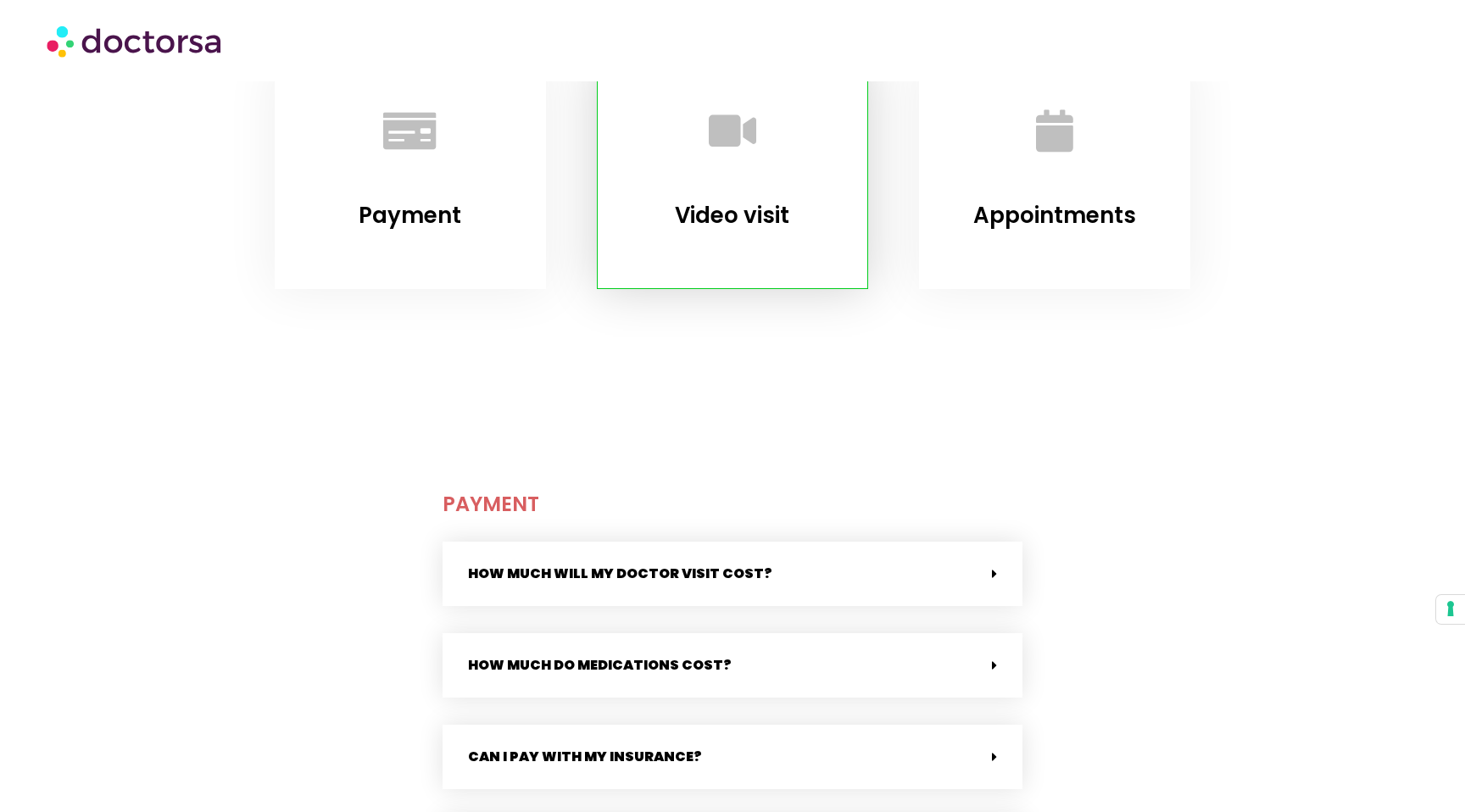
scroll to position [399, 0]
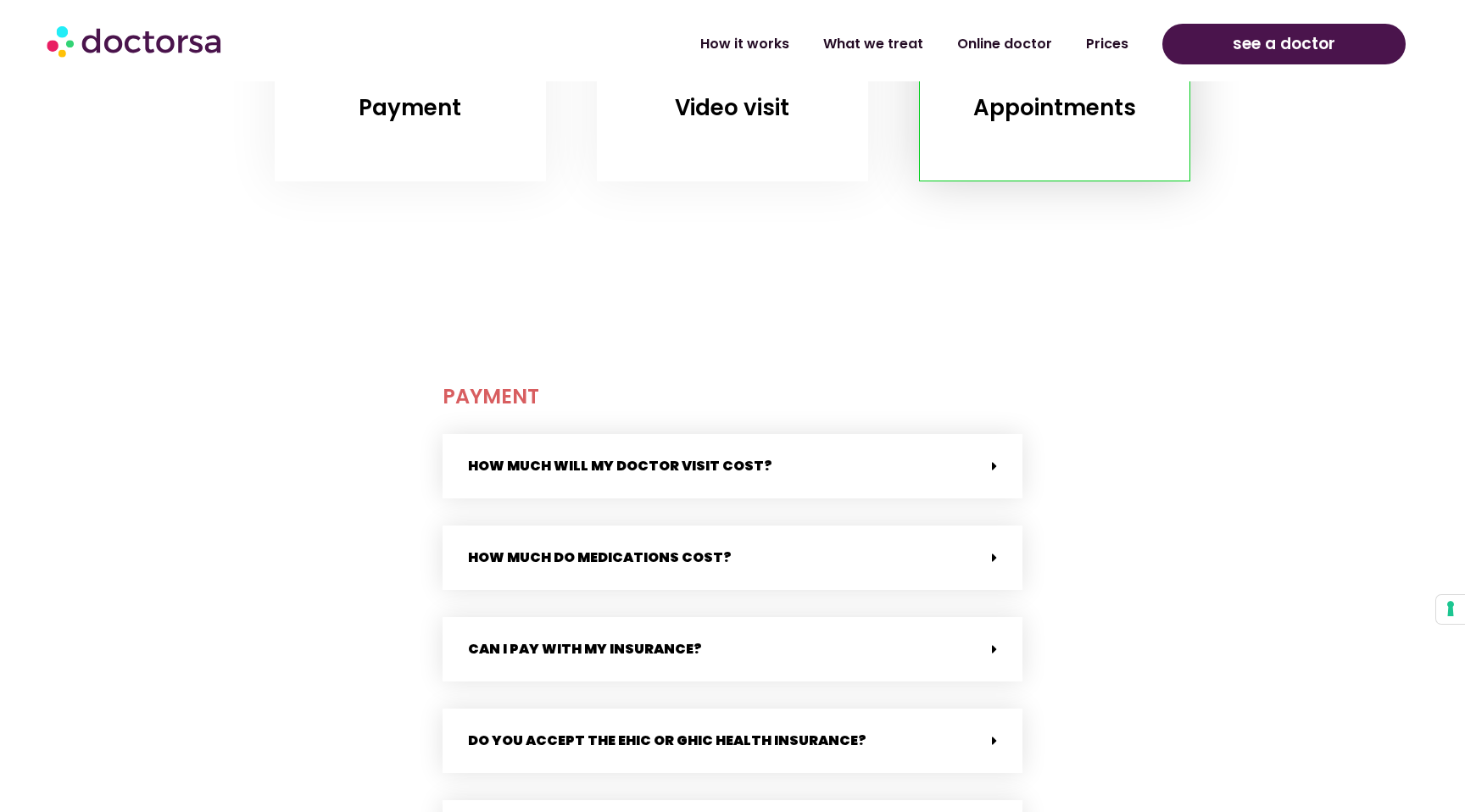
click at [1077, 138] on div "Appointments" at bounding box center [1055, 68] width 271 height 228
click at [1035, 144] on div "Appointments" at bounding box center [1055, 68] width 271 height 228
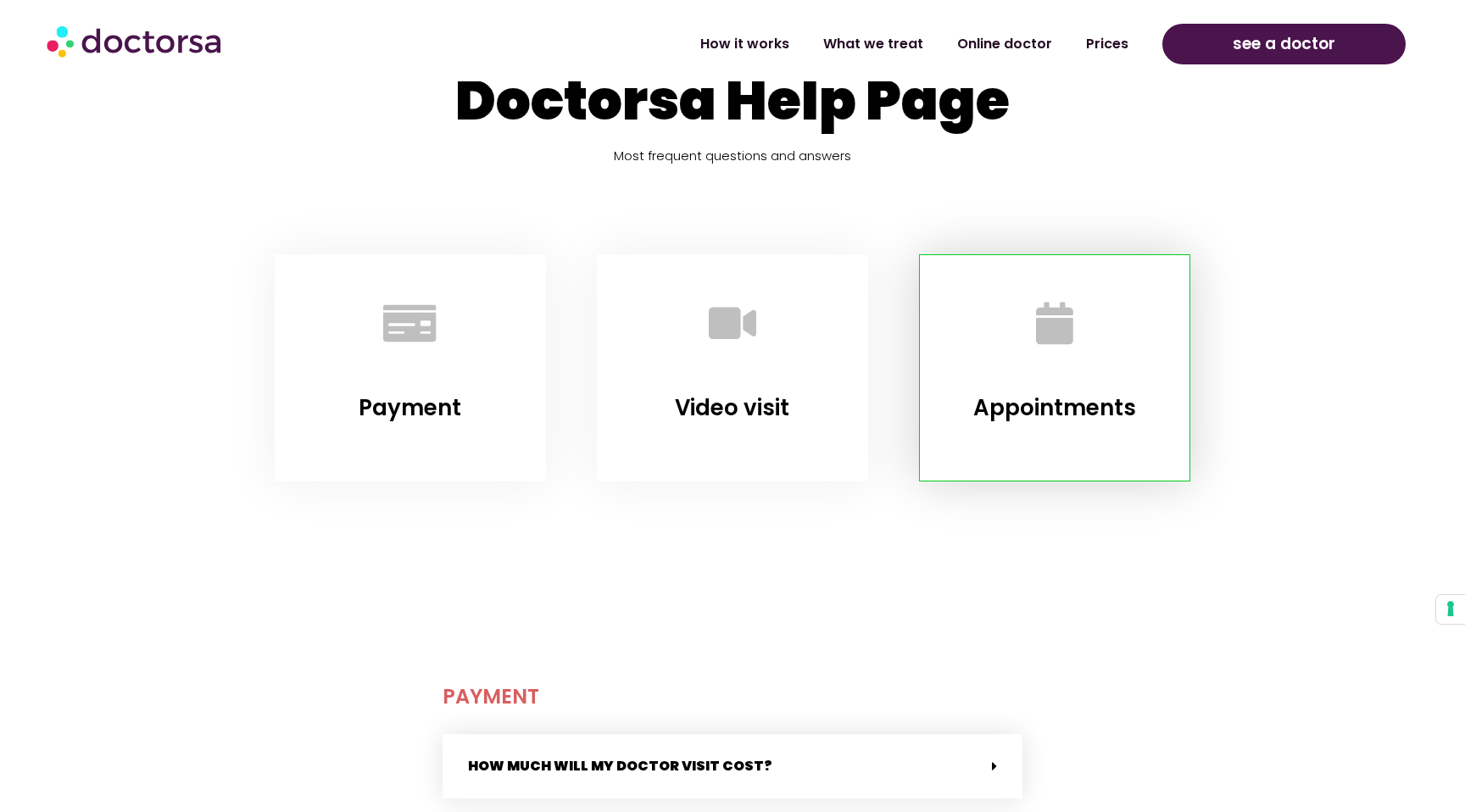
scroll to position [0, 0]
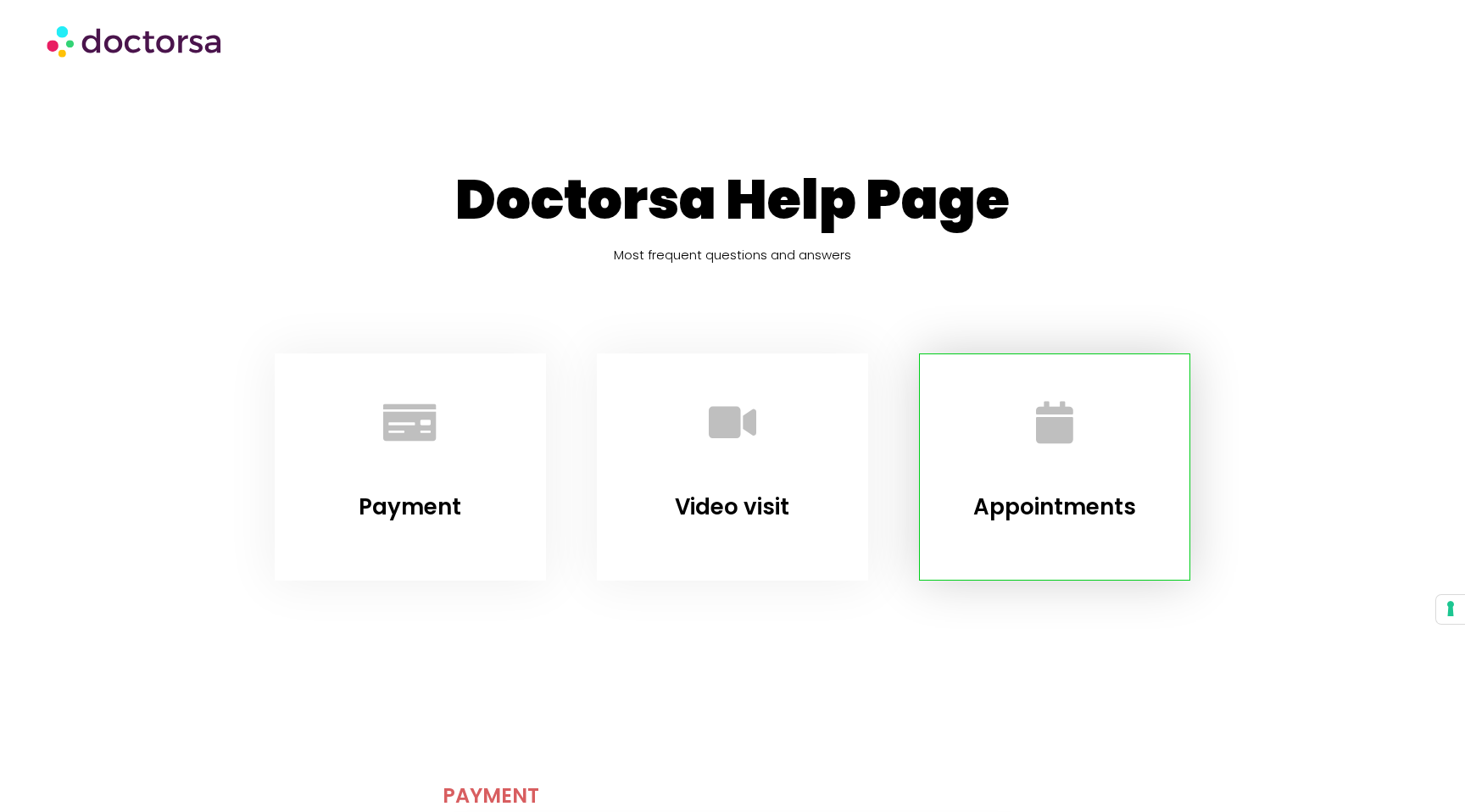
click at [1004, 438] on div at bounding box center [1055, 425] width 228 height 101
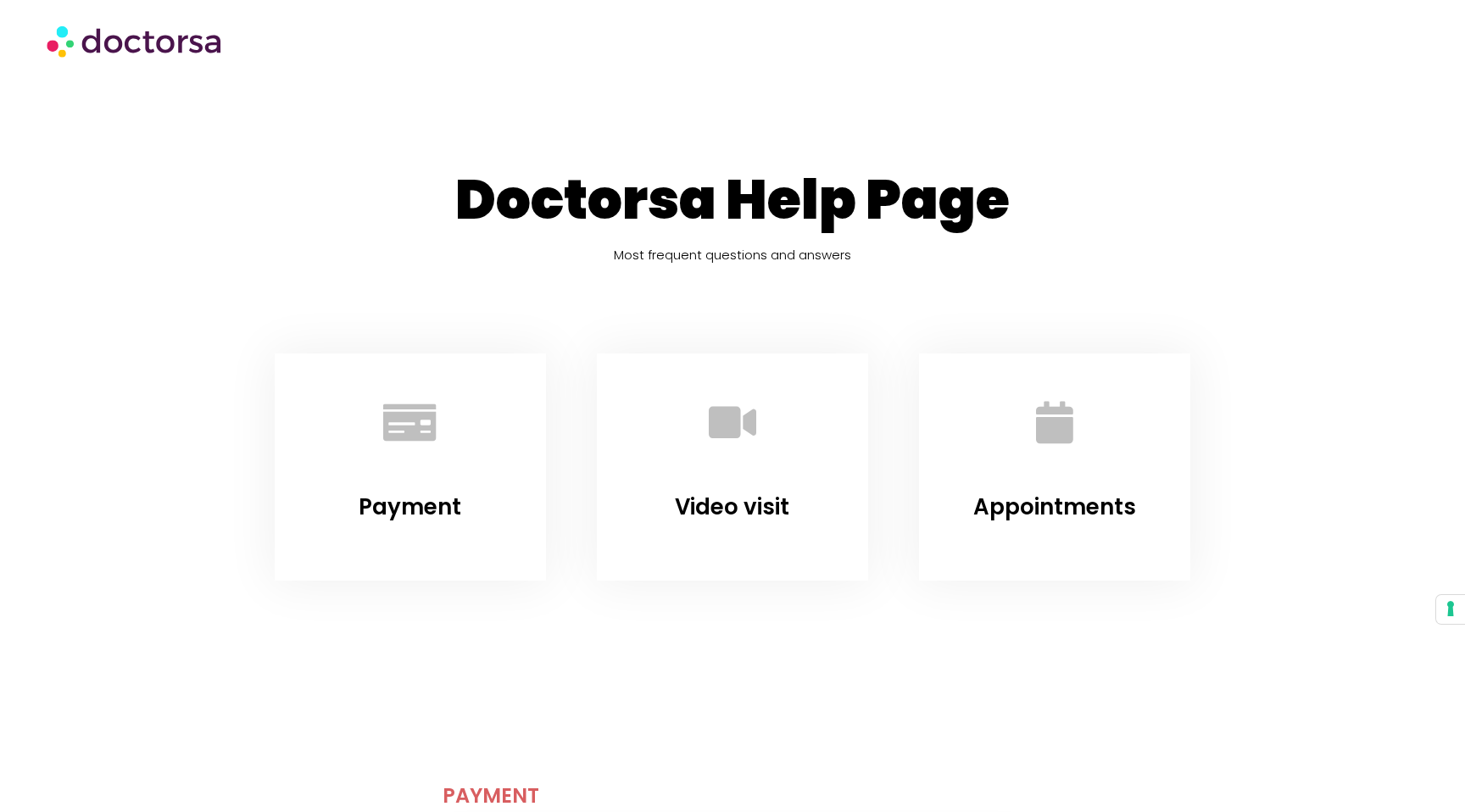
click at [163, 32] on img at bounding box center [135, 40] width 178 height 51
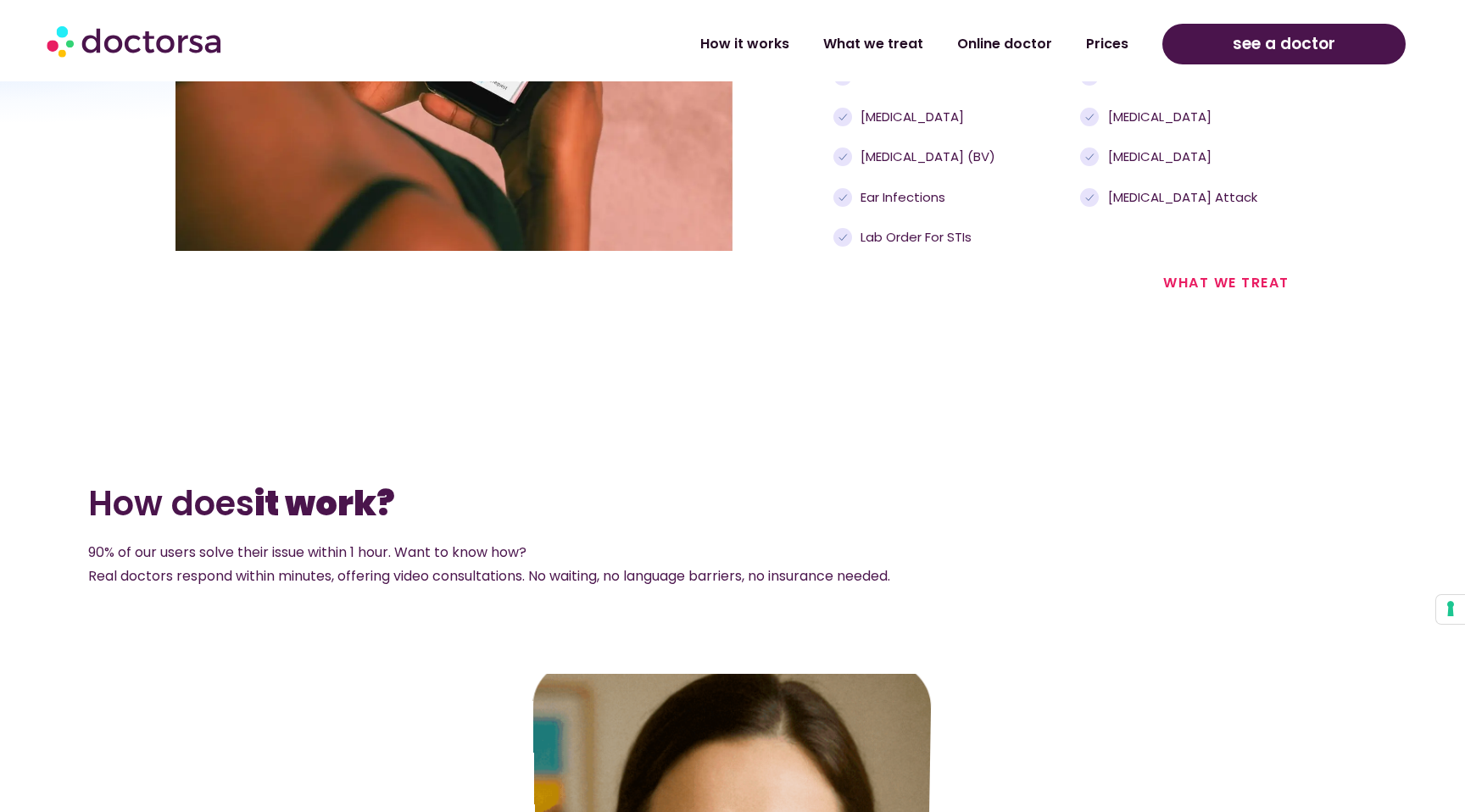
scroll to position [1676, 0]
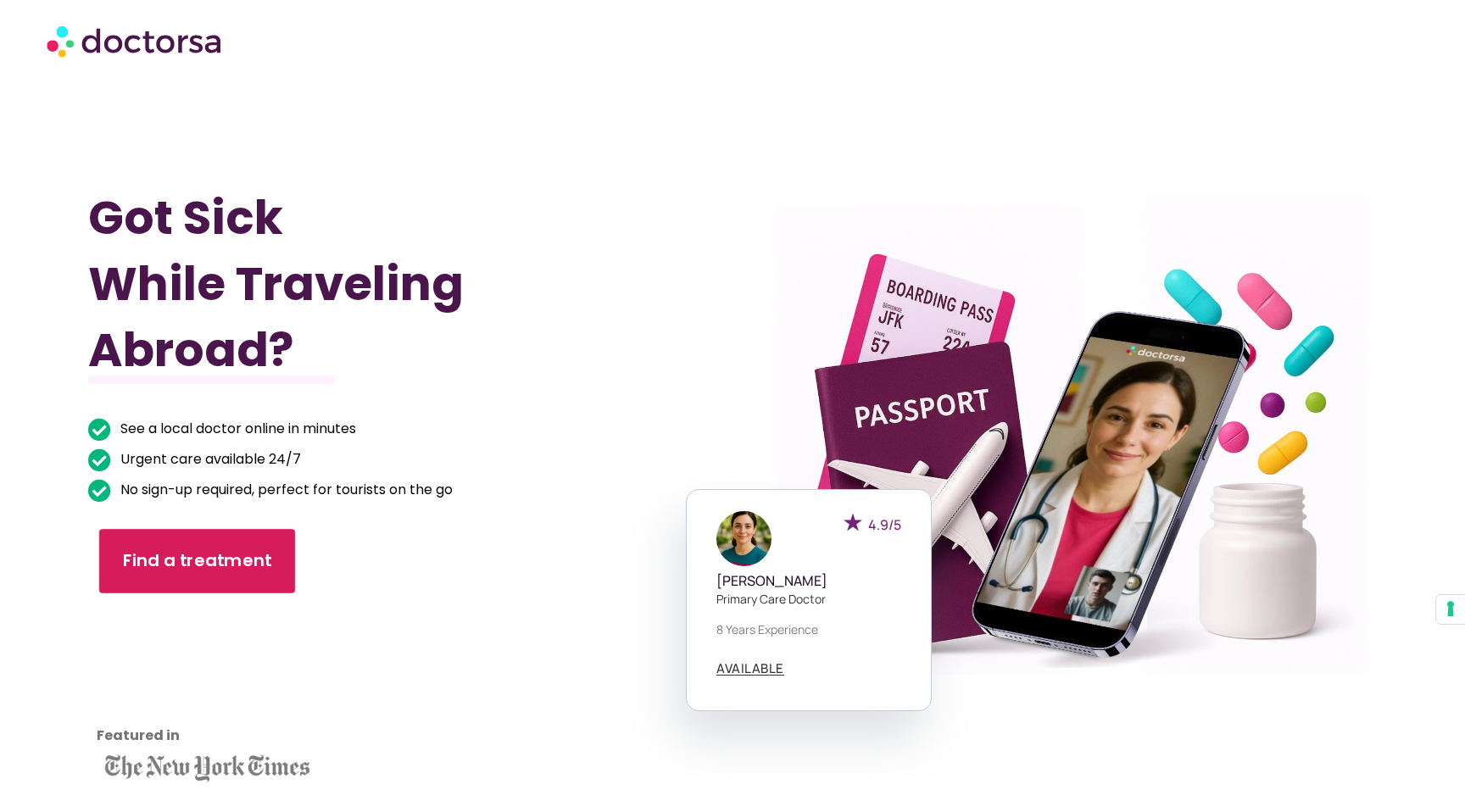
click at [198, 565] on span "Find a treatment" at bounding box center [197, 562] width 150 height 24
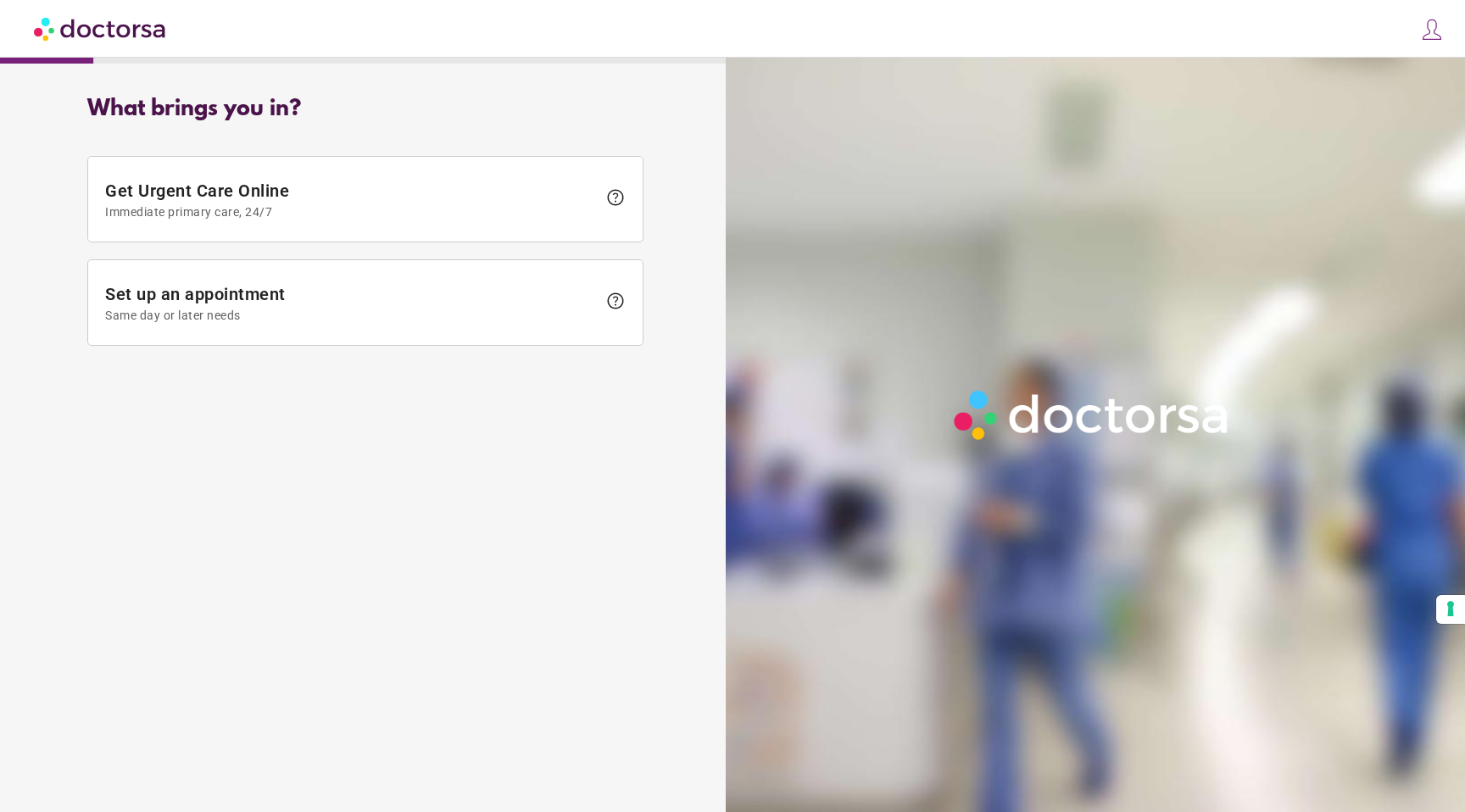
click at [1431, 27] on img at bounding box center [1432, 29] width 24 height 24
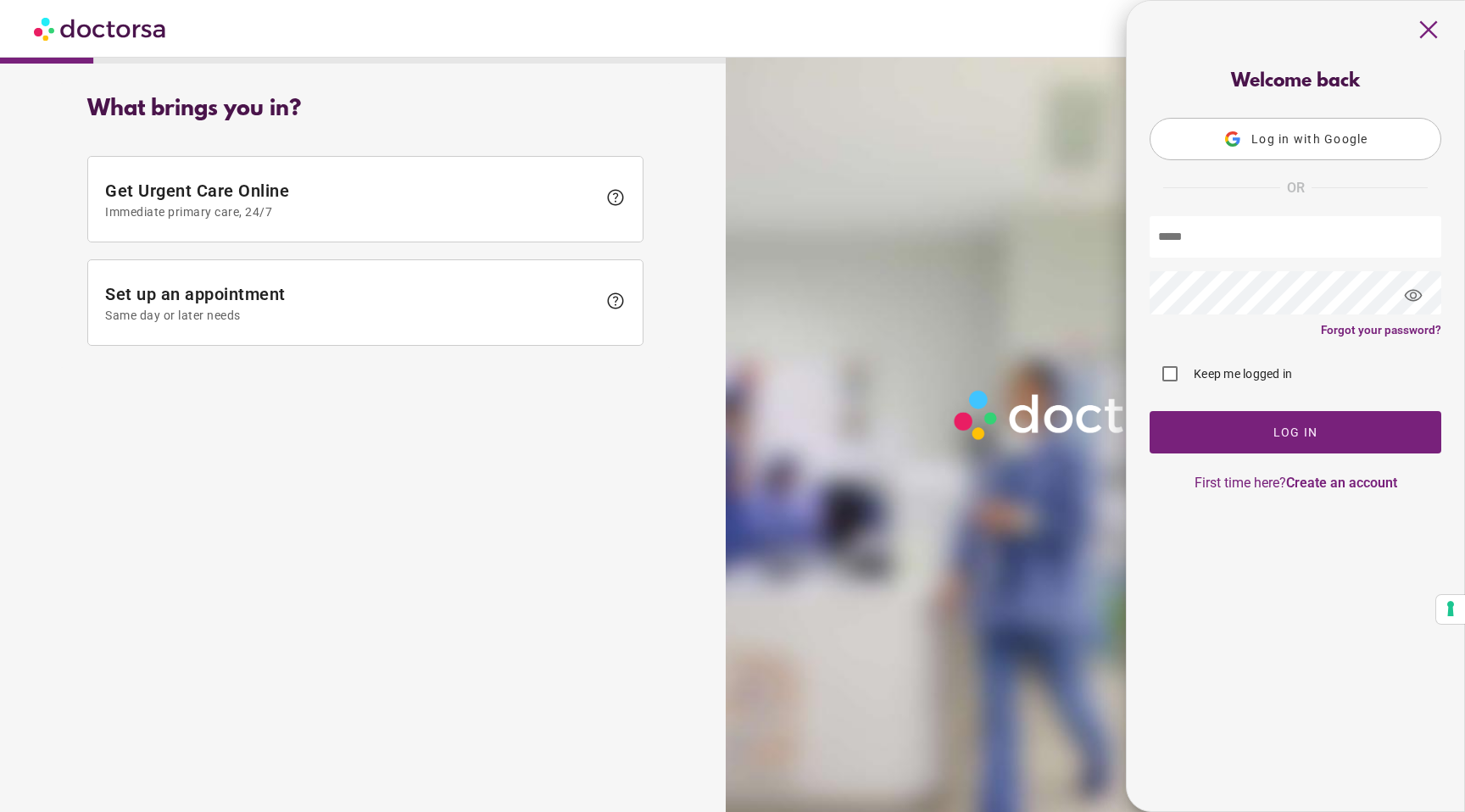
click at [1273, 134] on span "Log in with Google" at bounding box center [1310, 139] width 117 height 14
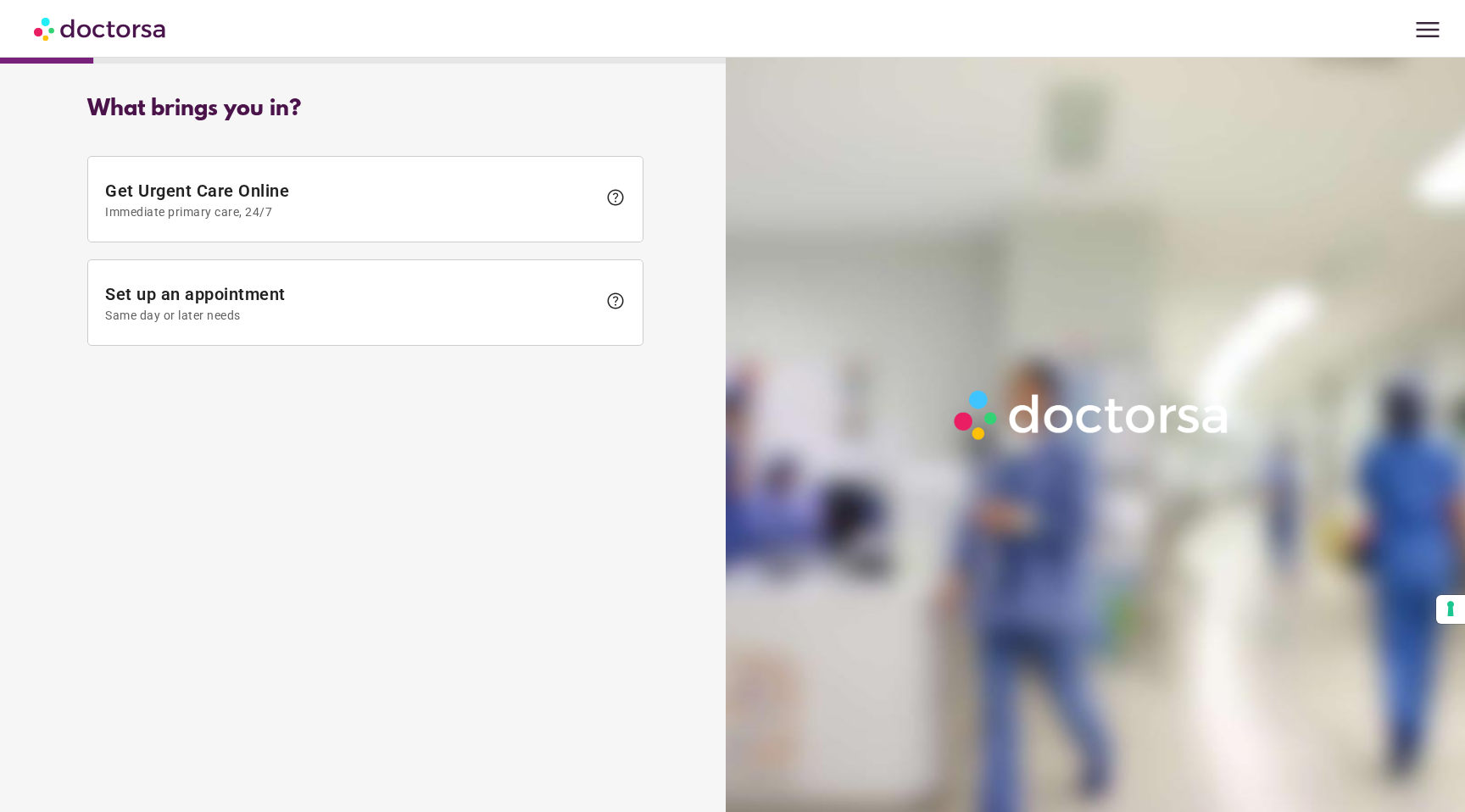
click at [1441, 14] on span "menu" at bounding box center [1427, 30] width 32 height 32
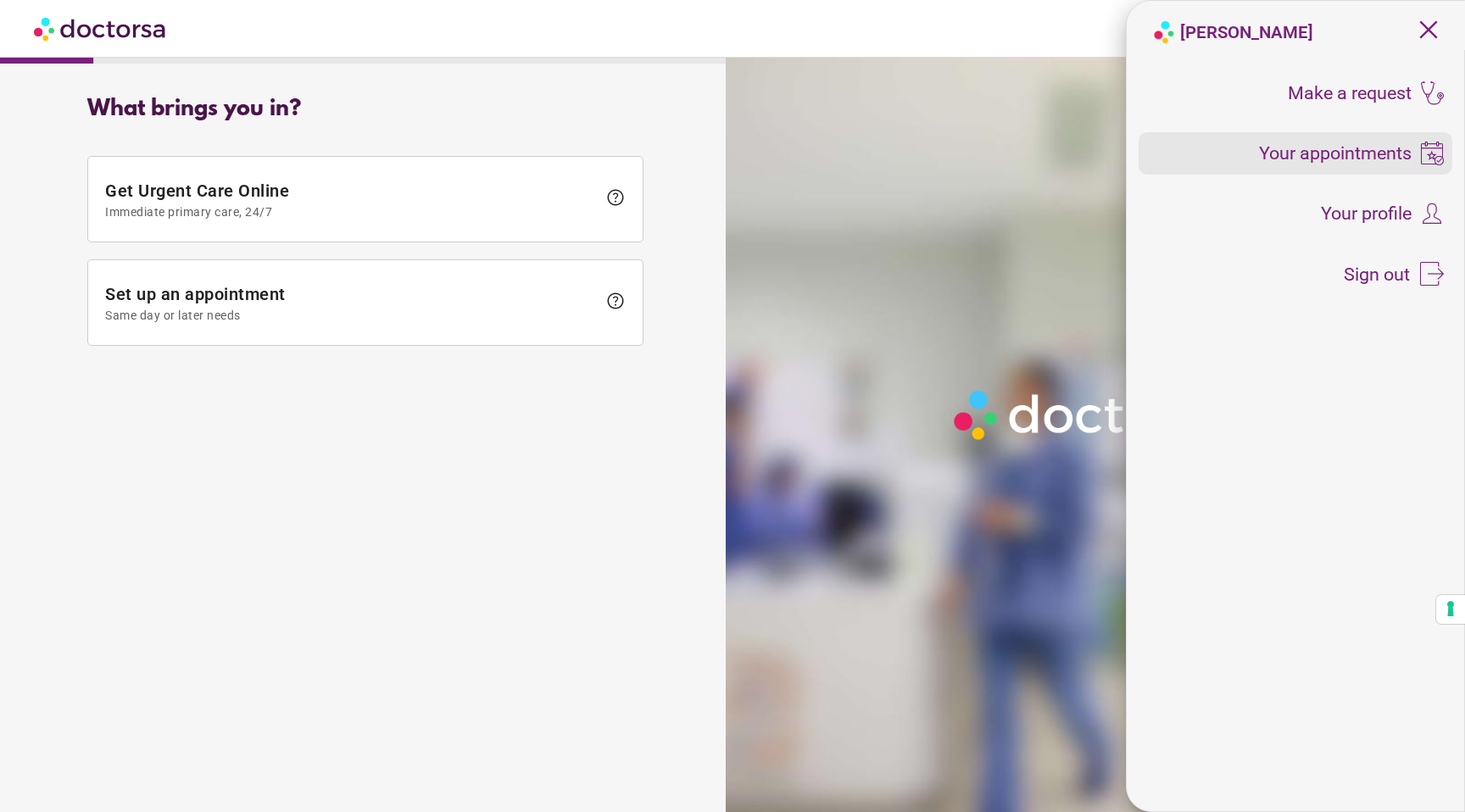
click at [1320, 155] on span "Your appointments" at bounding box center [1335, 153] width 152 height 18
